Goal: Task Accomplishment & Management: Manage account settings

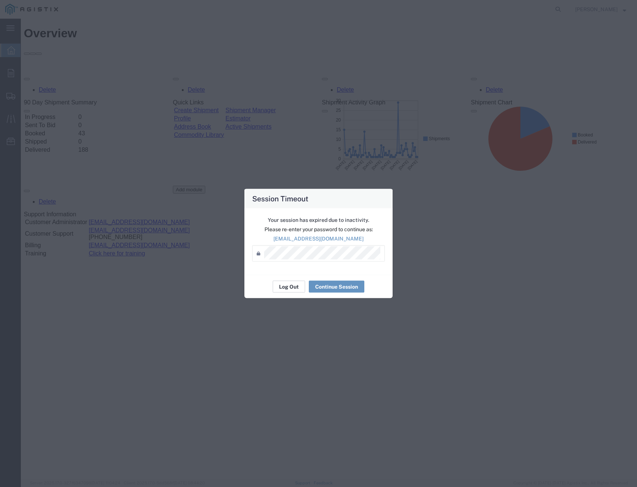
click at [290, 285] on button "Log Out" at bounding box center [289, 287] width 32 height 12
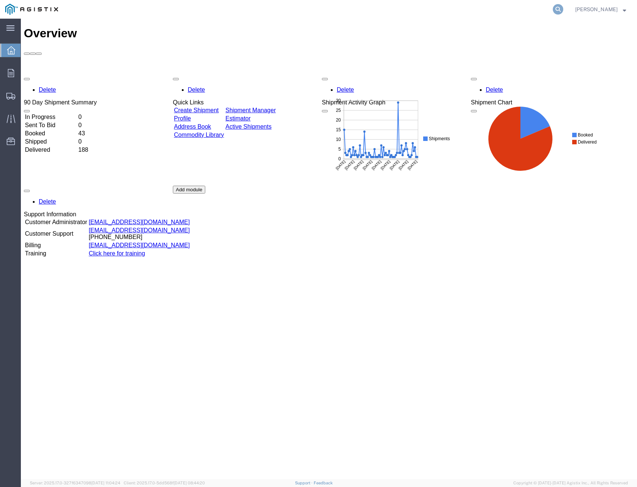
click at [554, 10] on icon at bounding box center [558, 9] width 10 height 10
click at [491, 12] on input "search" at bounding box center [439, 9] width 227 height 18
type input "401125"
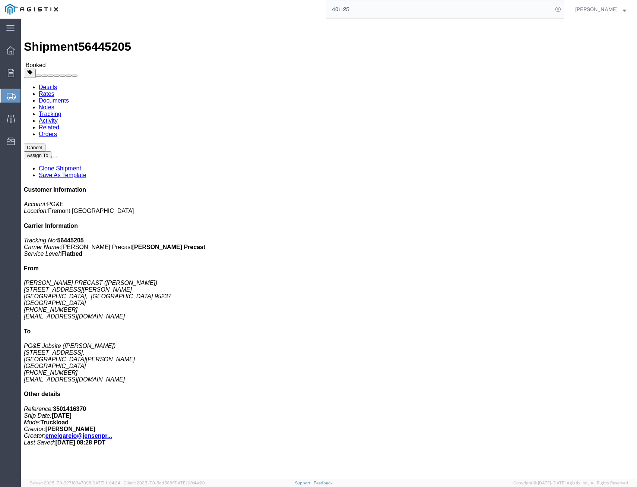
click link "Tracking"
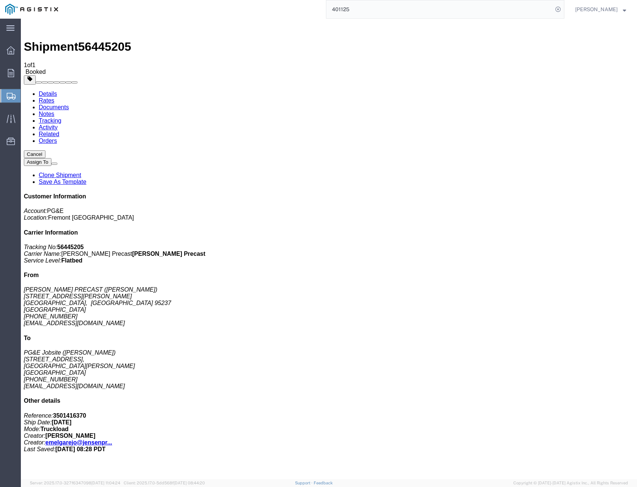
drag, startPoint x: 444, startPoint y: 97, endPoint x: 460, endPoint y: 97, distance: 15.3
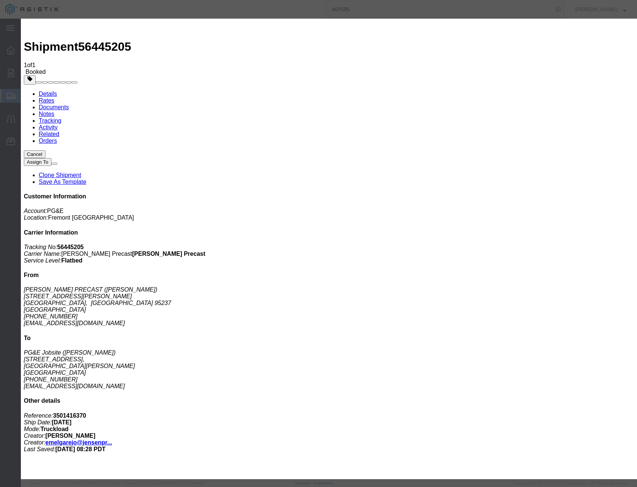
type input "08/18/2025"
select select "DELIVRED"
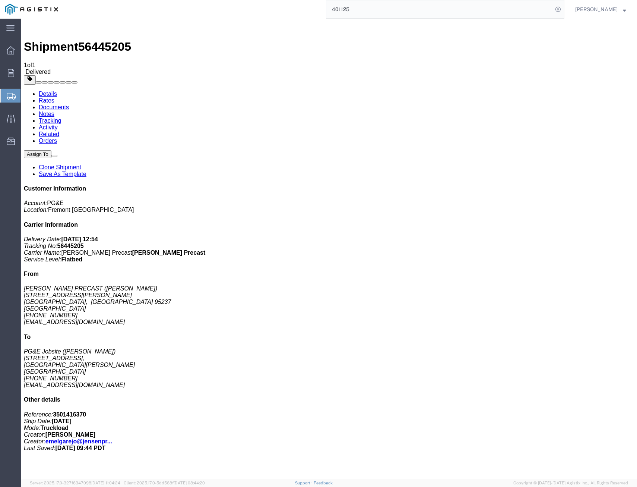
drag, startPoint x: 237, startPoint y: 389, endPoint x: 243, endPoint y: 383, distance: 8.4
